Goal: Find specific fact: Find contact information

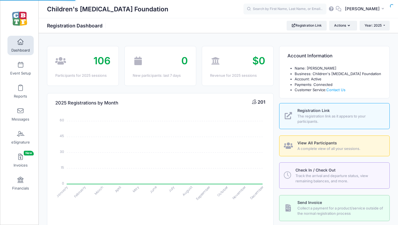
select select
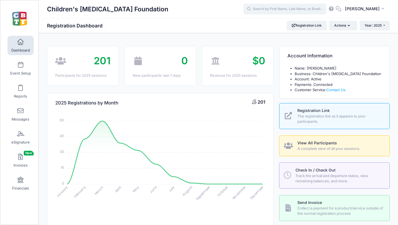
click at [278, 9] on input "text" at bounding box center [285, 9] width 83 height 11
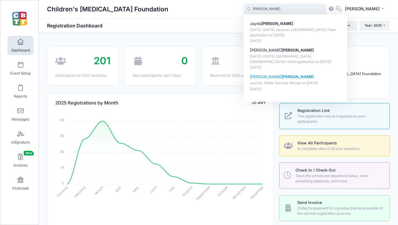
click at [282, 75] on strong "[PERSON_NAME]" at bounding box center [298, 76] width 32 height 5
type input "[PERSON_NAME] (Just Us: Father Survivor Retreat, [DATE])"
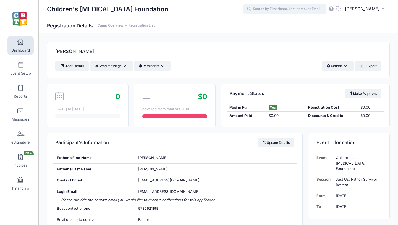
click at [277, 11] on input "text" at bounding box center [285, 9] width 83 height 11
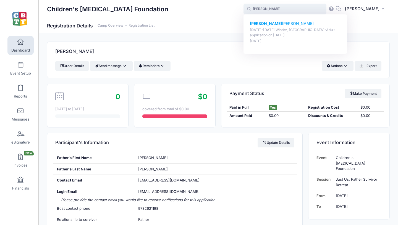
click at [271, 21] on strong "Halie P" at bounding box center [266, 23] width 32 height 5
type input "Halie Palmer (July 13-18 Winder, GA-Adult application, Jul-13, 2025)"
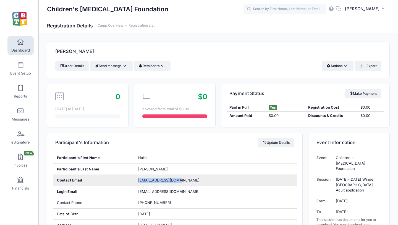
drag, startPoint x: 182, startPoint y: 179, endPoint x: 136, endPoint y: 181, distance: 46.2
click at [136, 181] on div "palmerhj@comcast.net" at bounding box center [215, 180] width 163 height 11
copy span "palmerhj@comcast.net"
